Goal: Information Seeking & Learning: Check status

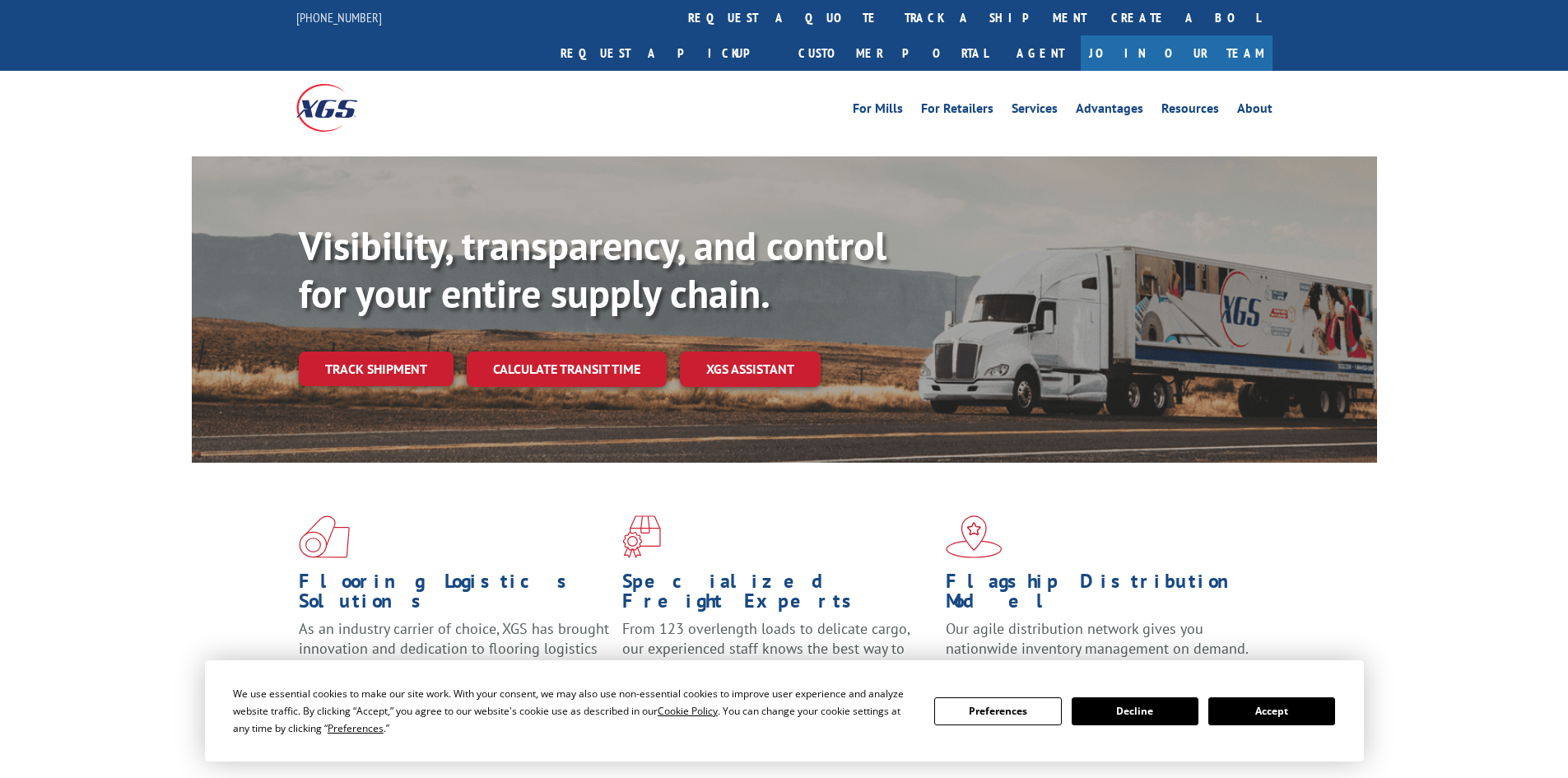
click at [892, 26] on link "track a shipment" at bounding box center [995, 17] width 206 height 35
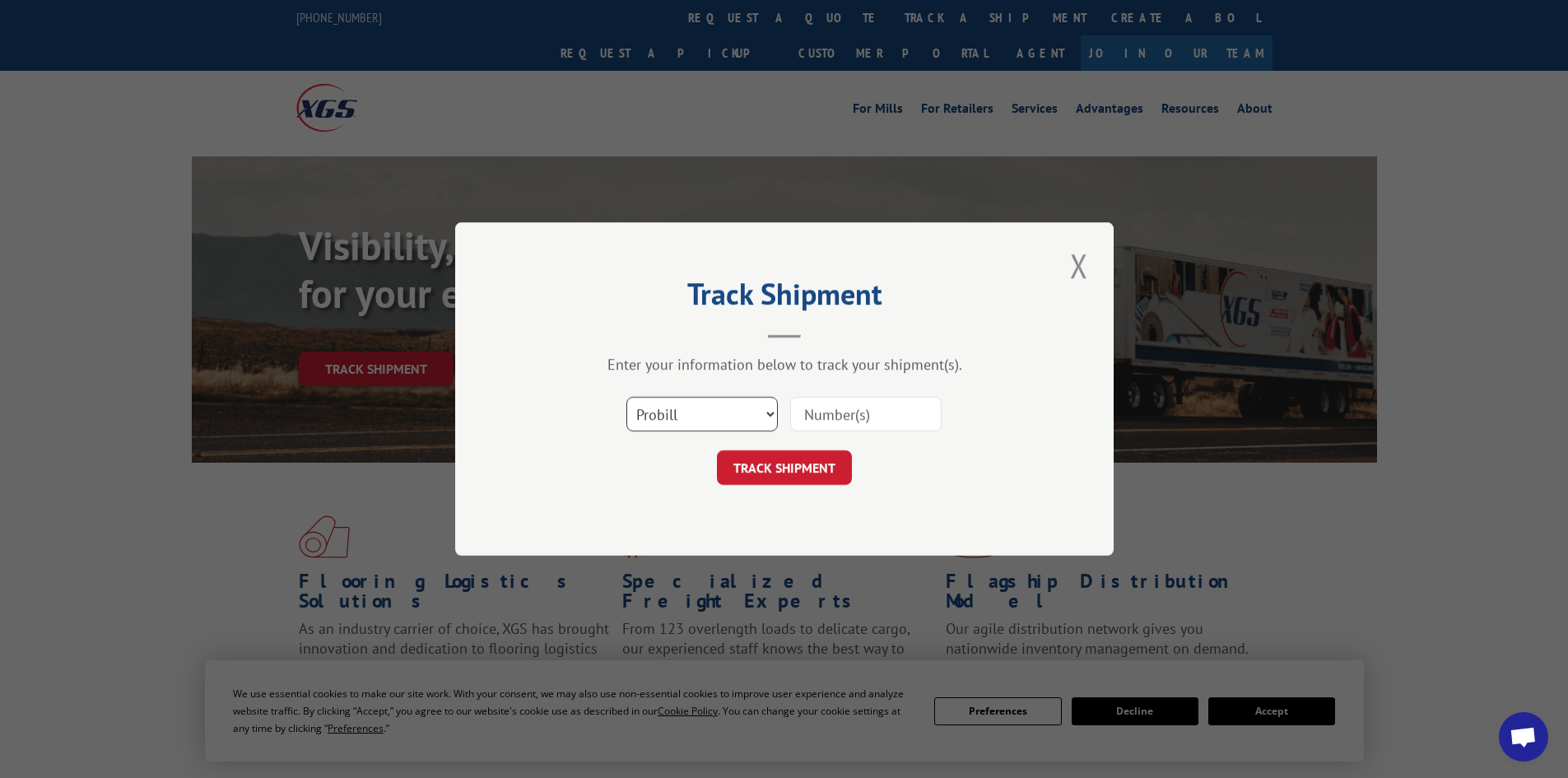
click at [686, 426] on select "Select category... Probill BOL PO" at bounding box center [702, 414] width 151 height 34
select select "bol"
click at [626, 397] on select "Select category... Probill BOL PO" at bounding box center [702, 414] width 151 height 34
click at [824, 422] on input at bounding box center [866, 414] width 151 height 34
paste input "5954090"
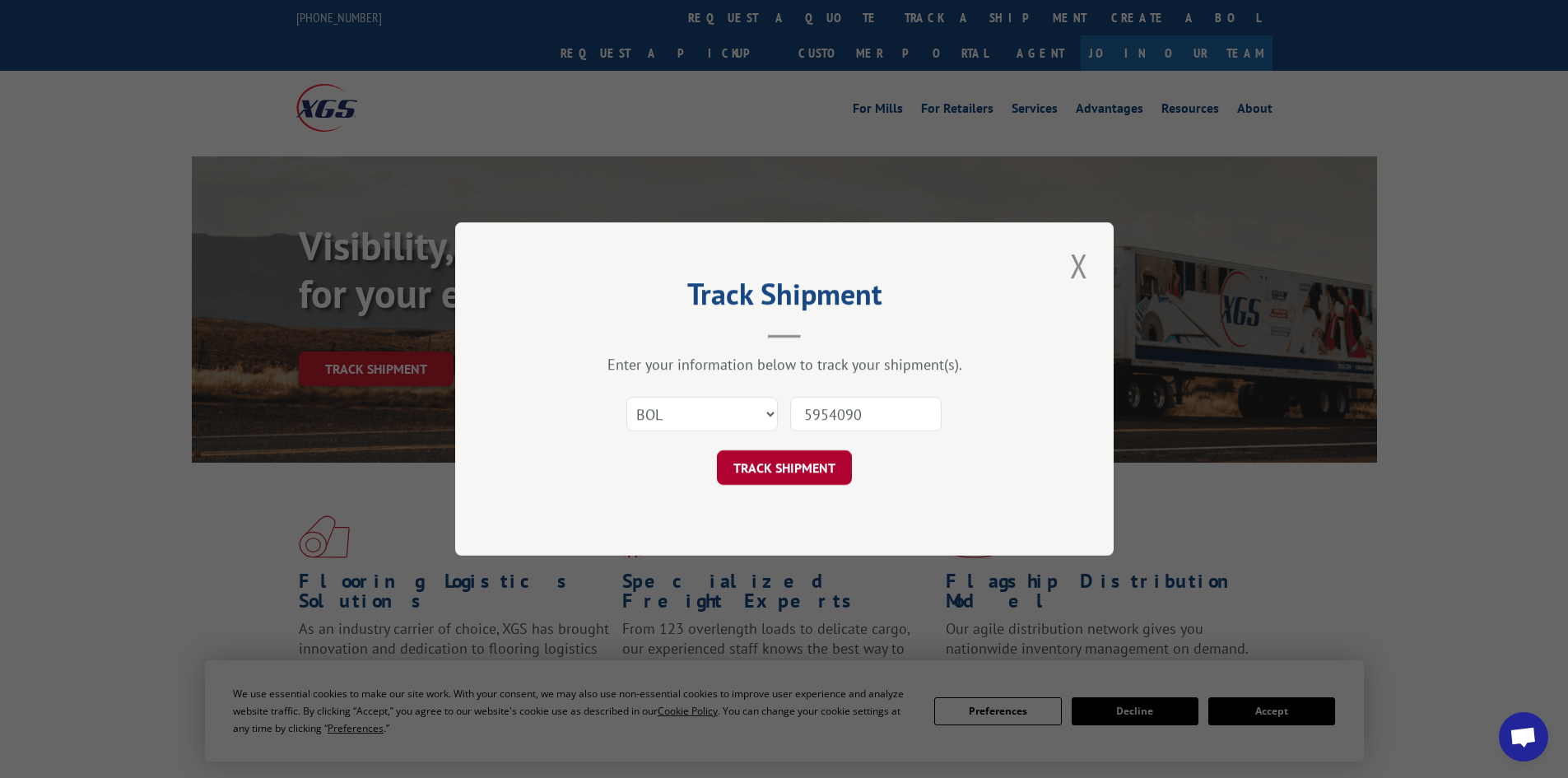
type input "5954090"
click at [807, 452] on button "TRACK SHIPMENT" at bounding box center [785, 468] width 135 height 34
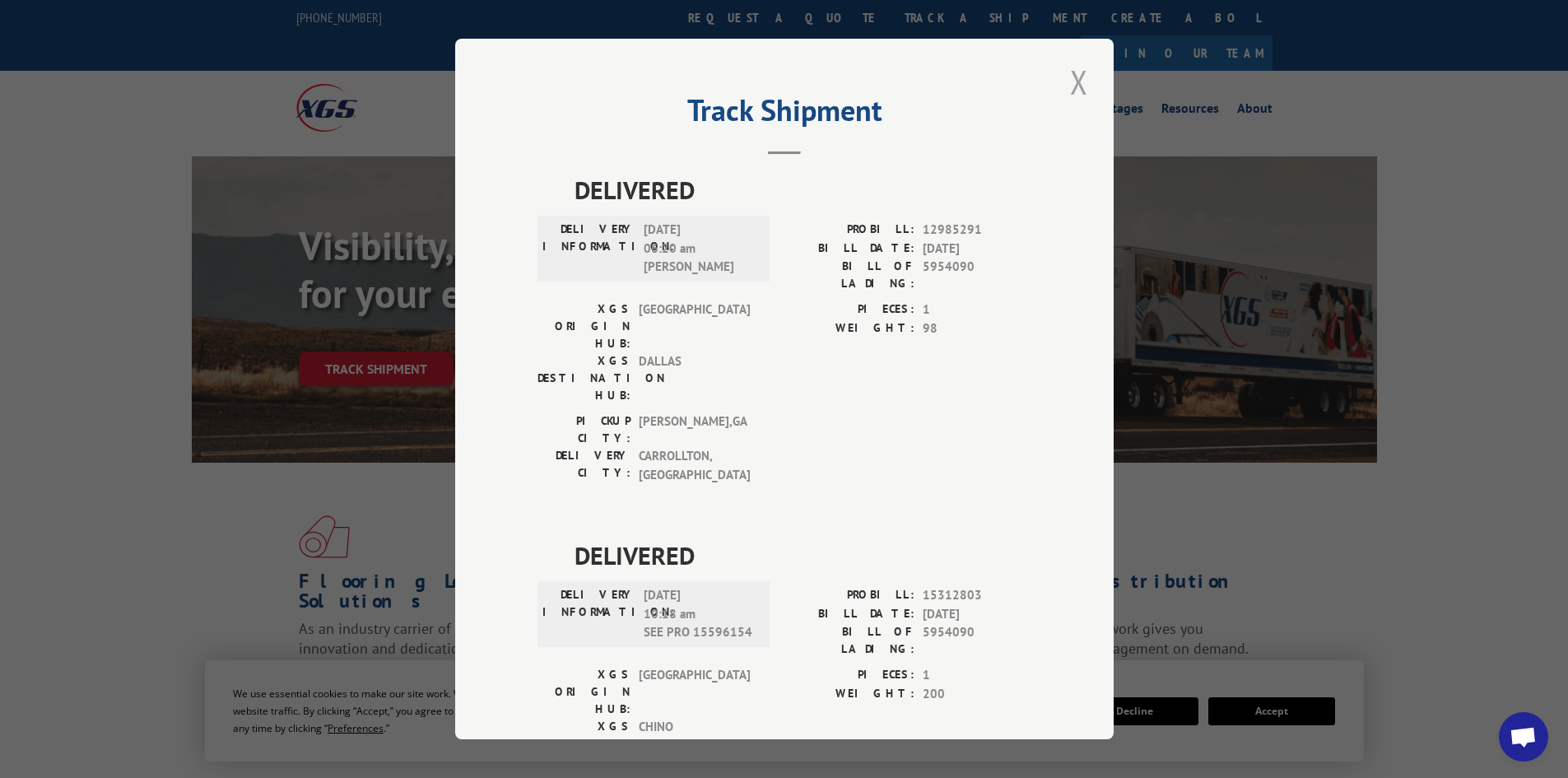
click at [1071, 84] on button "Close modal" at bounding box center [1079, 82] width 28 height 45
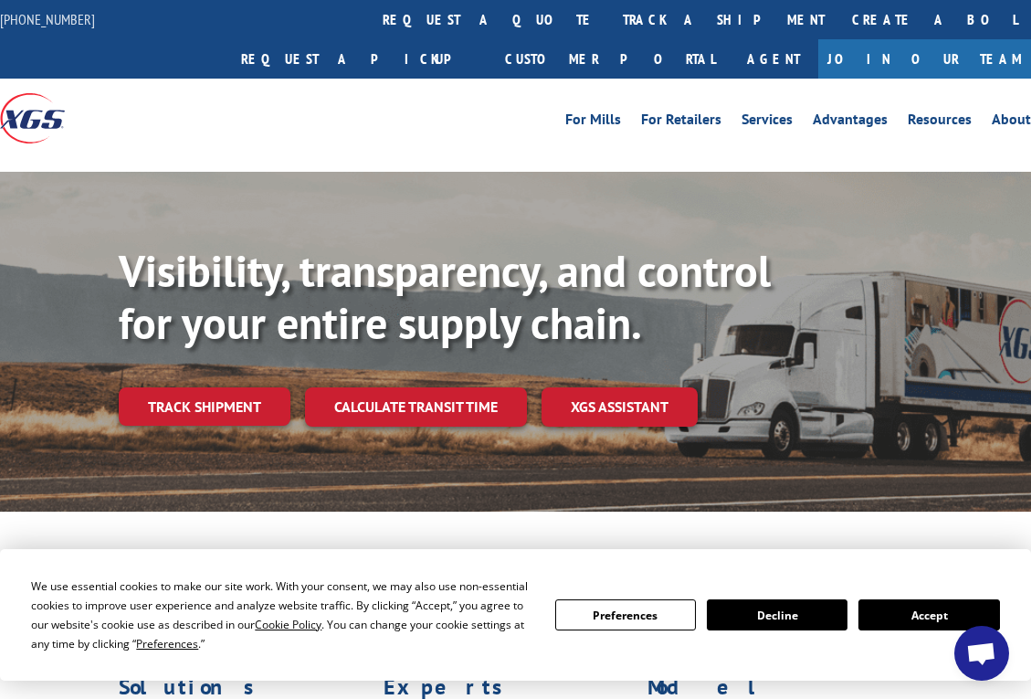
click at [473, 79] on div "For [PERSON_NAME] For Retailers Services Advantages Resources About For [PERSON…" at bounding box center [515, 118] width 1031 height 79
click at [609, 19] on link "track a shipment" at bounding box center [723, 19] width 229 height 39
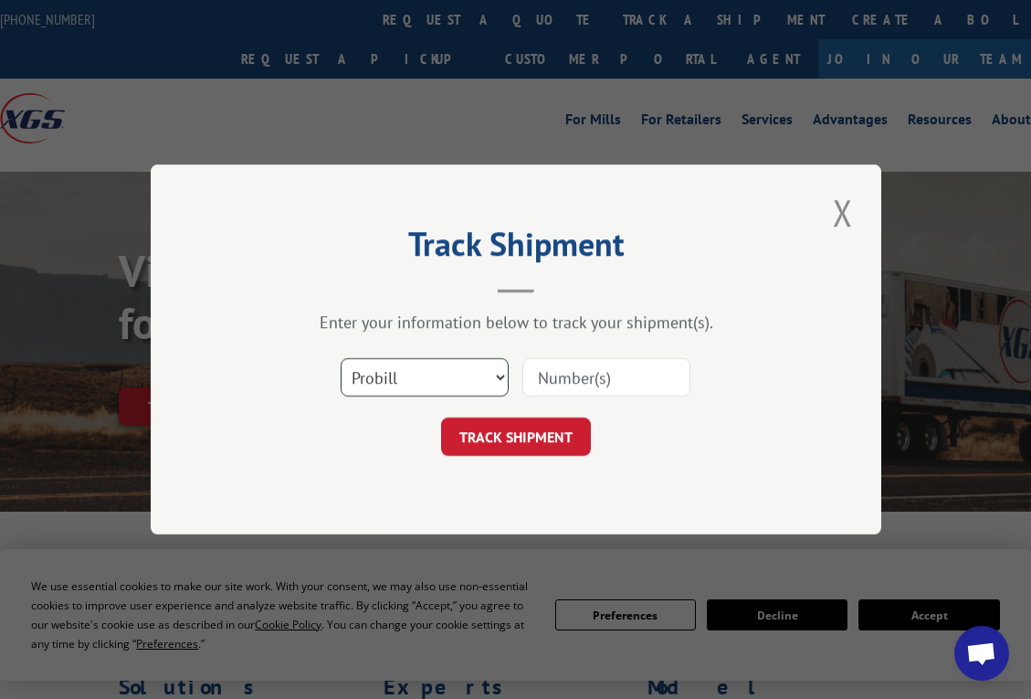
drag, startPoint x: 462, startPoint y: 362, endPoint x: 461, endPoint y: 375, distance: 13.7
click at [462, 364] on select "Select category... Probill BOL PO" at bounding box center [425, 377] width 168 height 38
select select "bol"
click at [341, 358] on select "Select category... Probill BOL PO" at bounding box center [425, 377] width 168 height 38
click at [603, 370] on input at bounding box center [607, 377] width 168 height 38
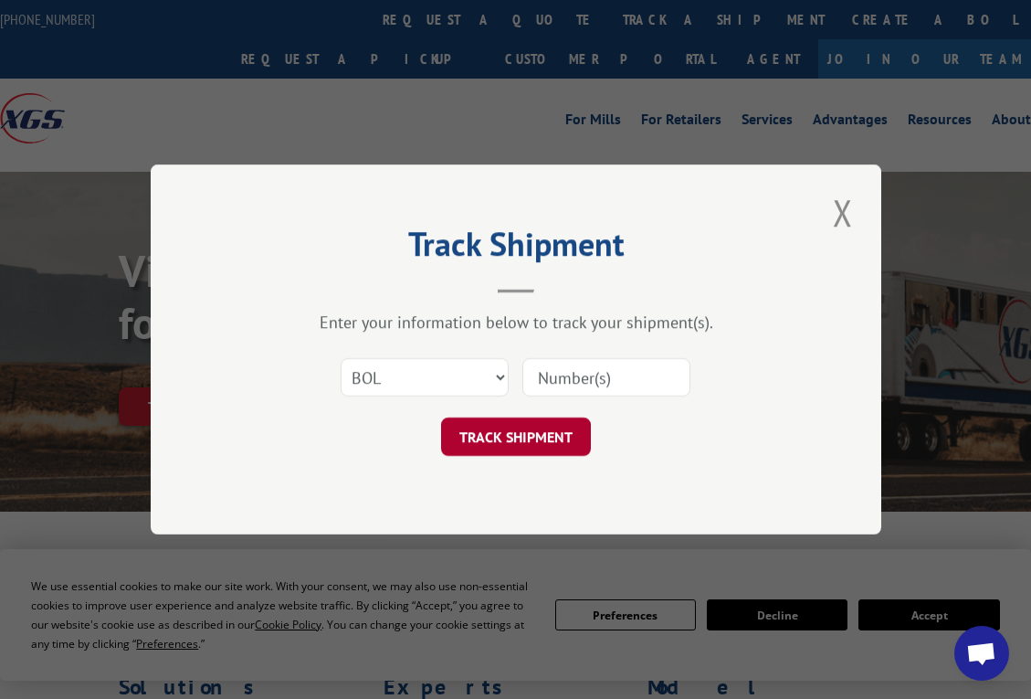
paste input "5952378"
type input "5952378"
click at [550, 426] on button "TRACK SHIPMENT" at bounding box center [516, 436] width 150 height 38
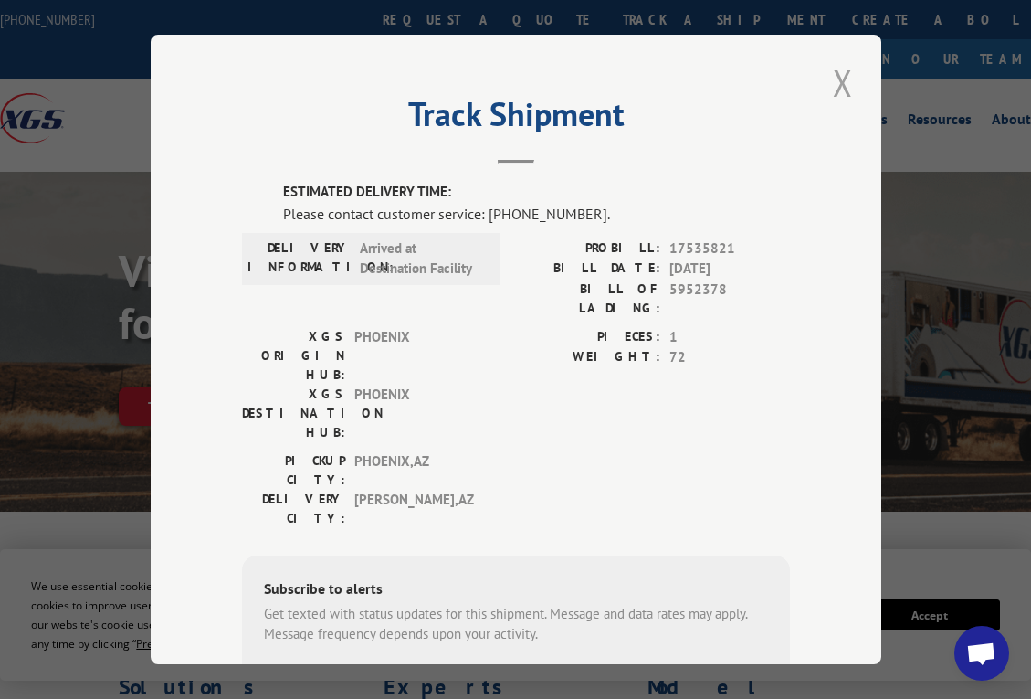
click at [839, 77] on button "Close modal" at bounding box center [843, 83] width 31 height 50
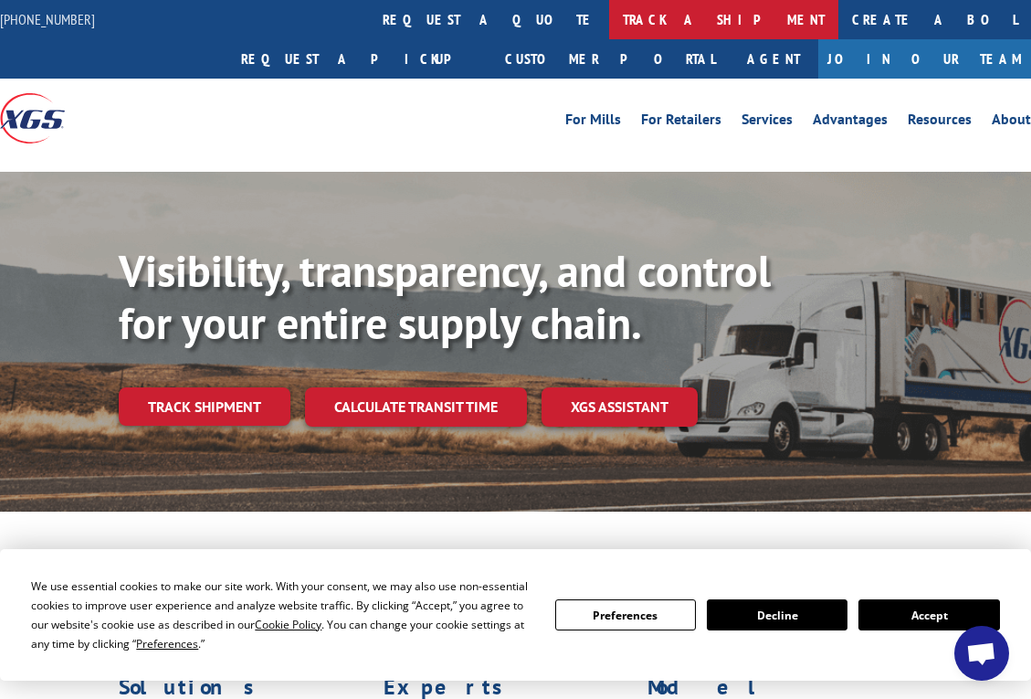
click at [609, 19] on link "track a shipment" at bounding box center [723, 19] width 229 height 39
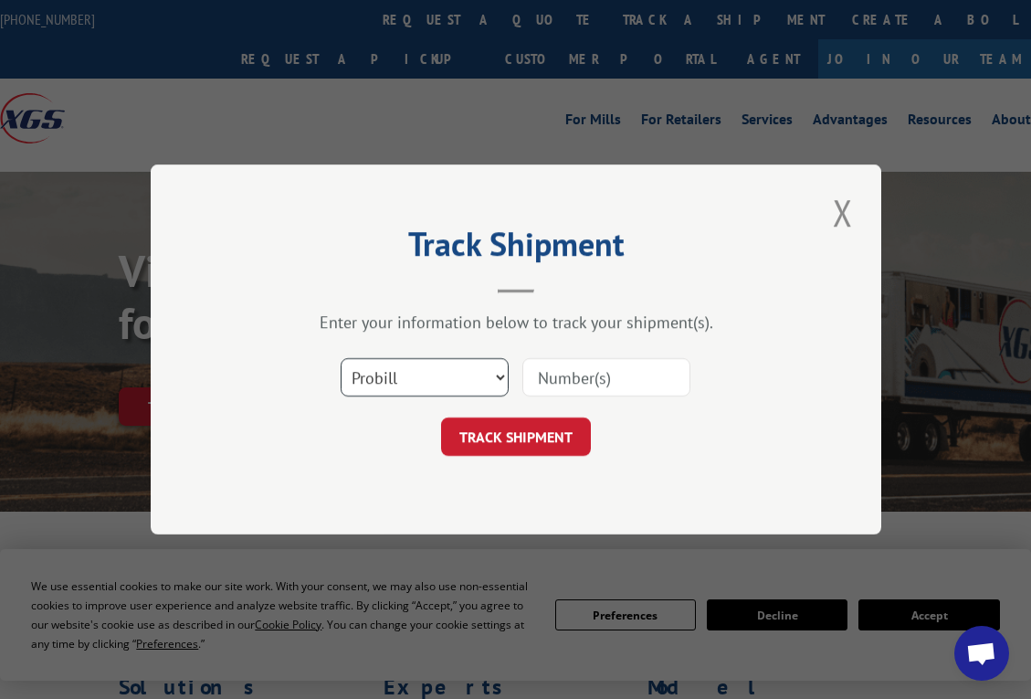
click at [477, 376] on select "Select category... Probill BOL PO" at bounding box center [425, 377] width 168 height 38
select select "bol"
click at [341, 358] on select "Select category... Probill BOL PO" at bounding box center [425, 377] width 168 height 38
click at [566, 375] on input at bounding box center [607, 377] width 168 height 38
paste input "5953000"
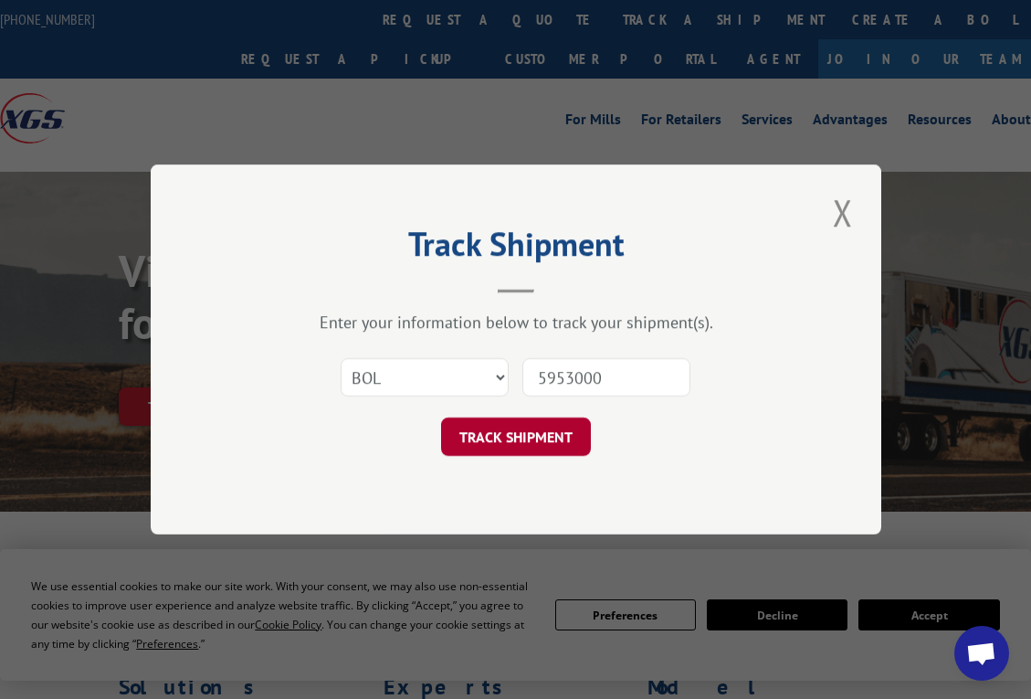
type input "5953000"
click at [536, 443] on button "TRACK SHIPMENT" at bounding box center [516, 436] width 150 height 38
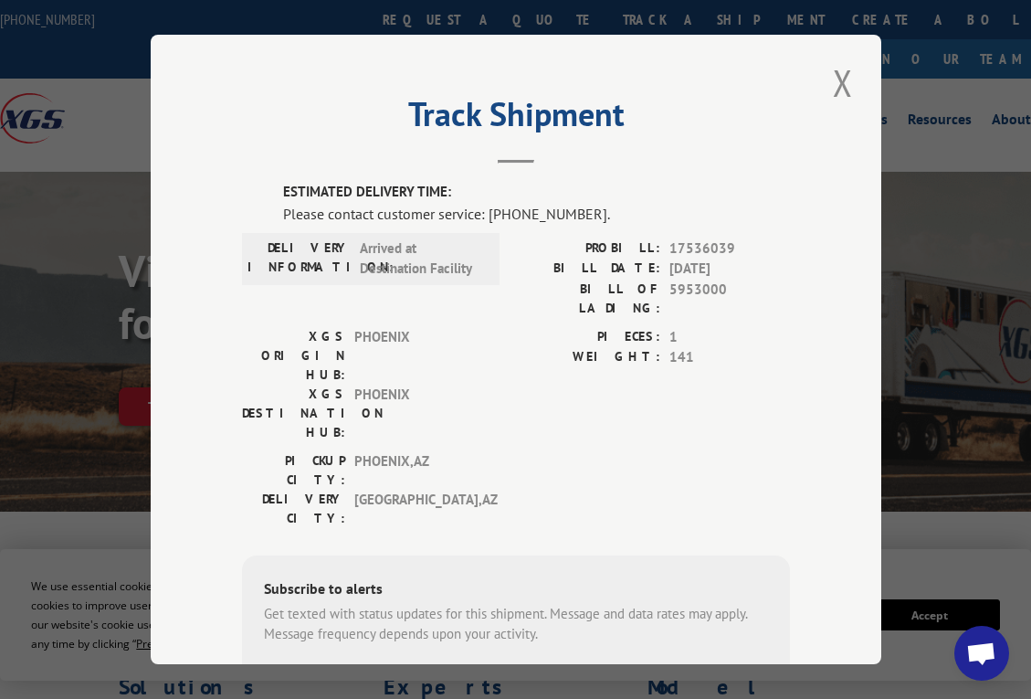
click at [864, 643] on div "Track Shipment ESTIMATED DELIVERY TIME: Please contact customer service: [PHONE…" at bounding box center [516, 349] width 731 height 629
